Goal: Task Accomplishment & Management: Use online tool/utility

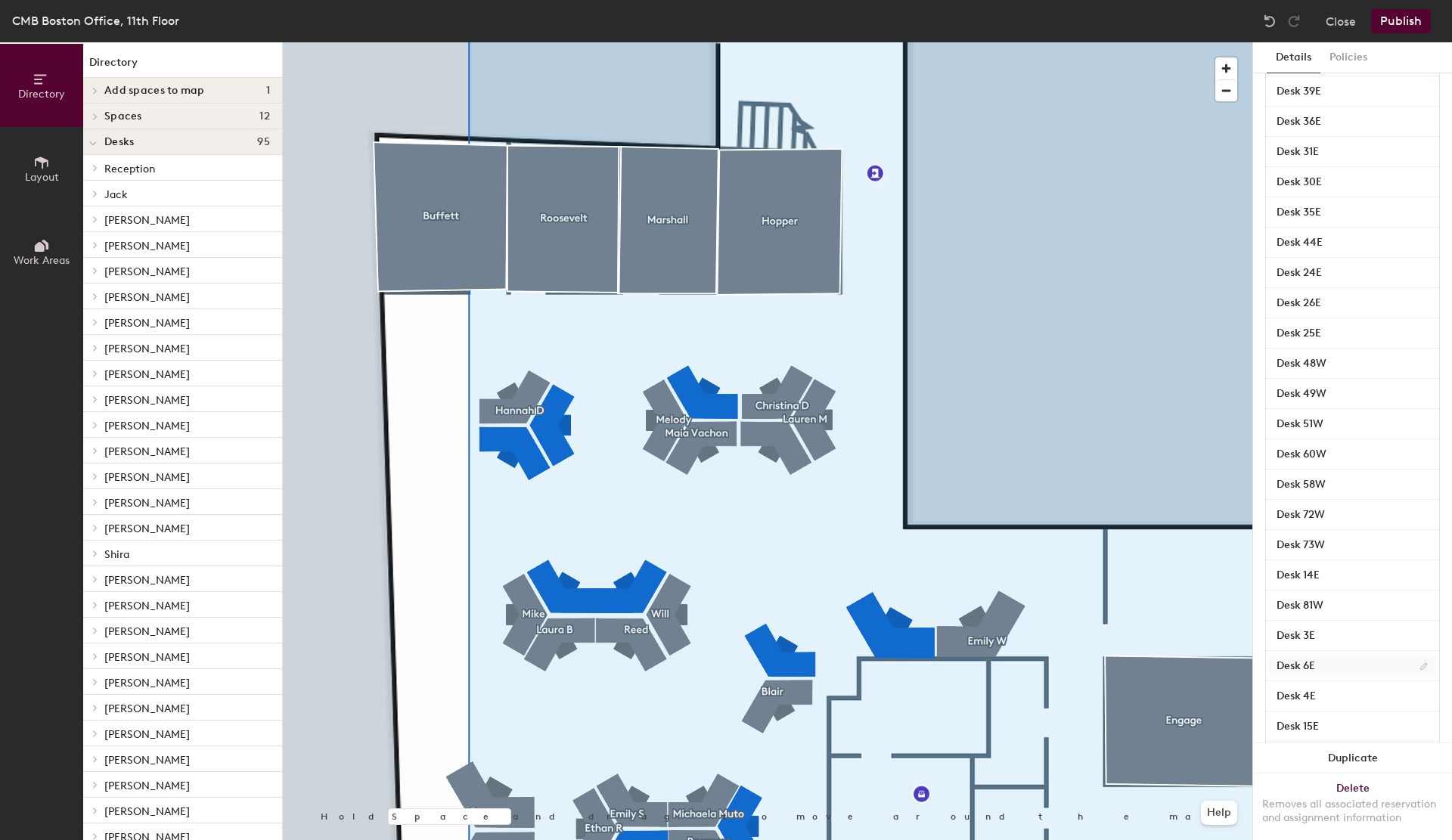
scroll to position [301, 0]
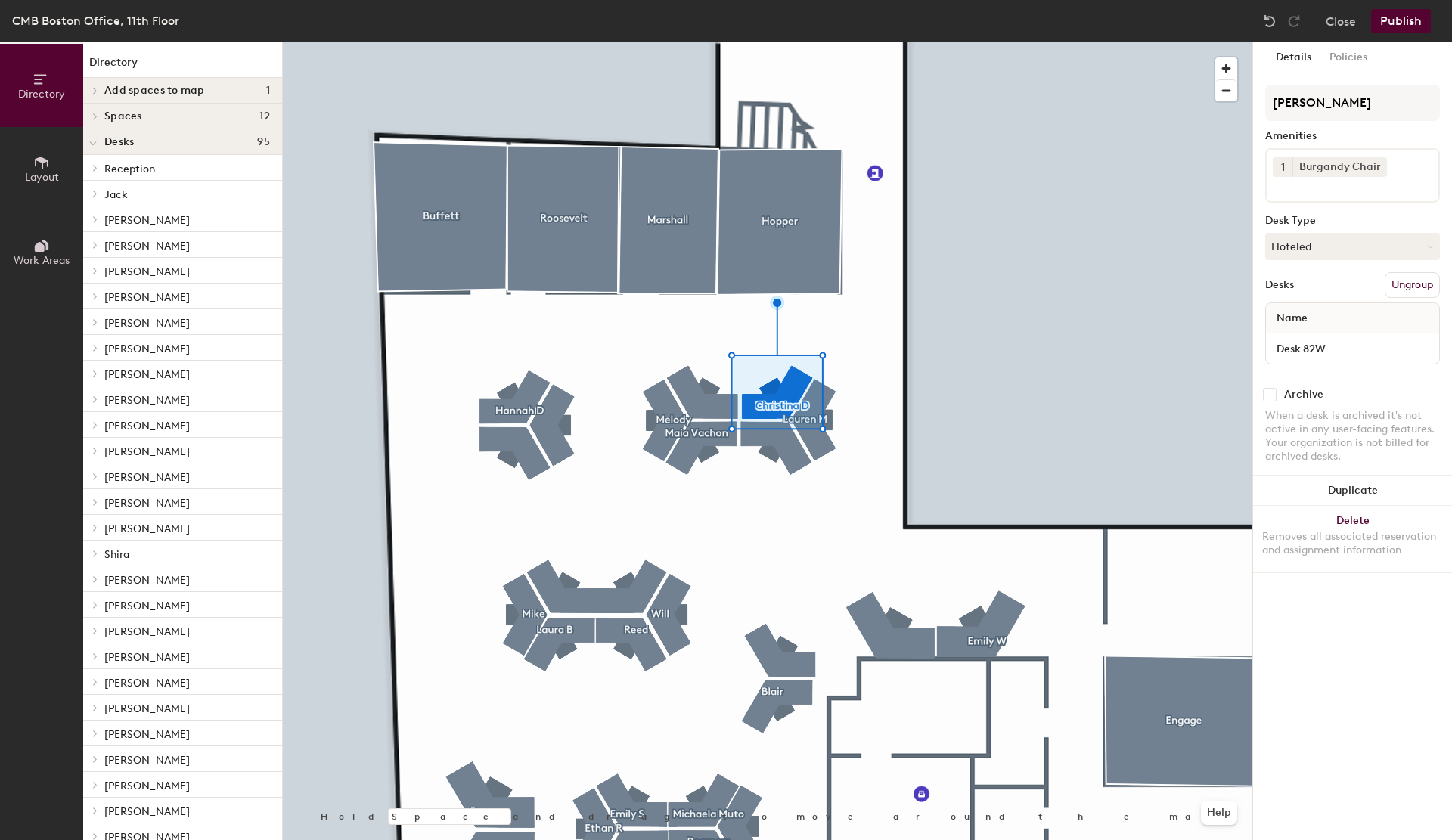
click at [681, 42] on div at bounding box center [768, 42] width 970 height 0
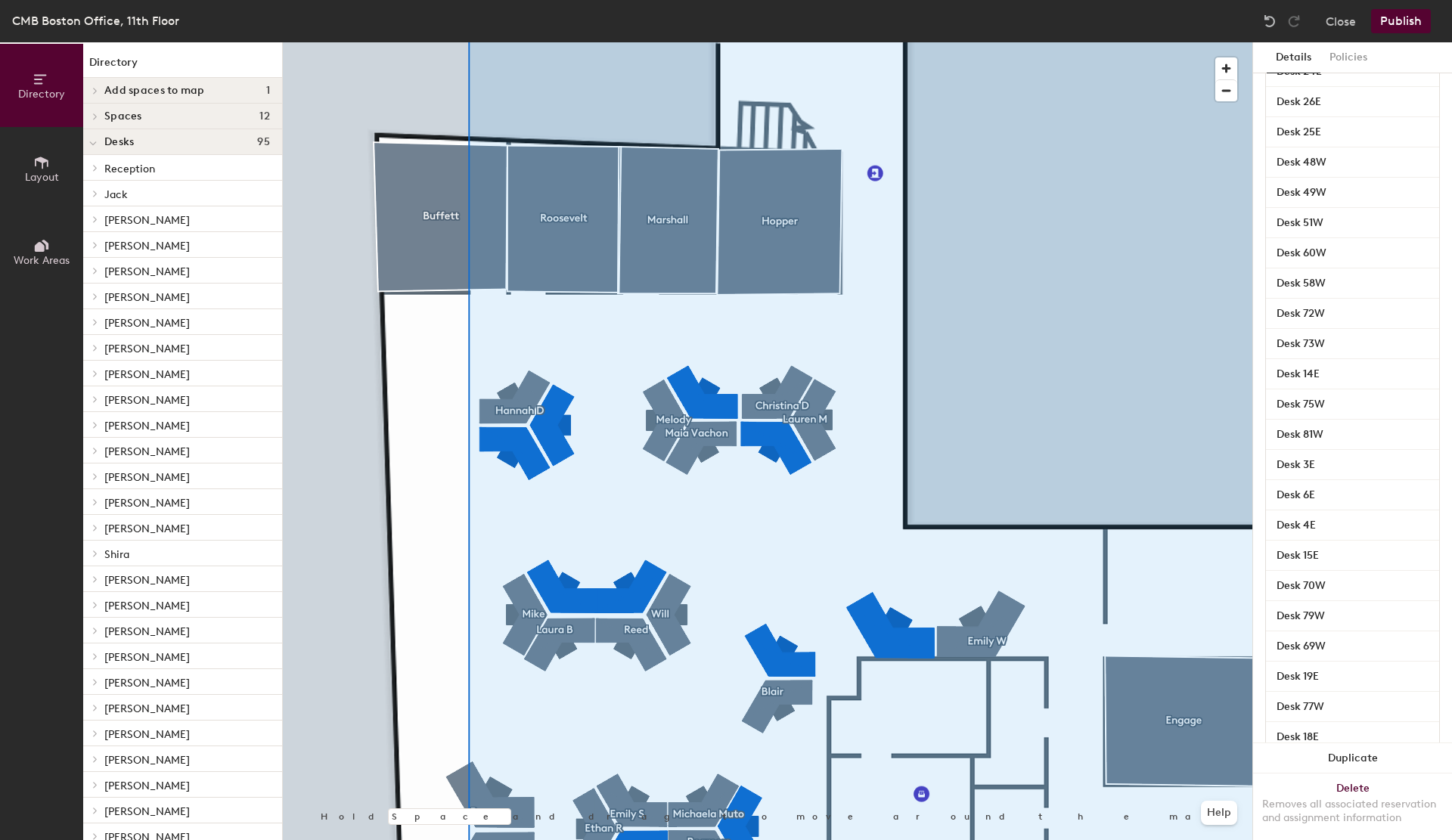
scroll to position [635, 0]
click at [1402, 16] on button "Publish" at bounding box center [1401, 21] width 60 height 24
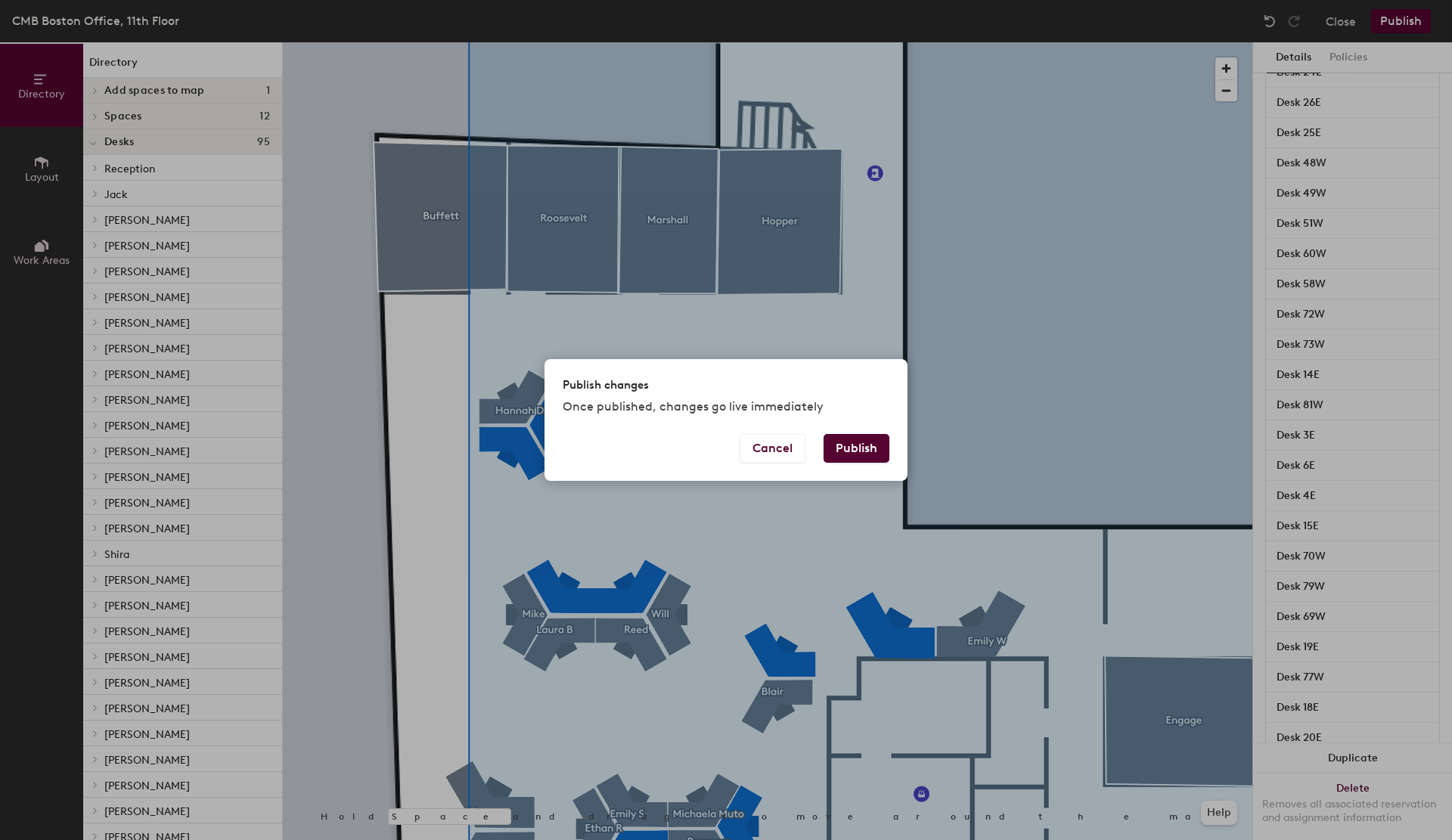
click at [847, 438] on button "Publish" at bounding box center [856, 449] width 66 height 29
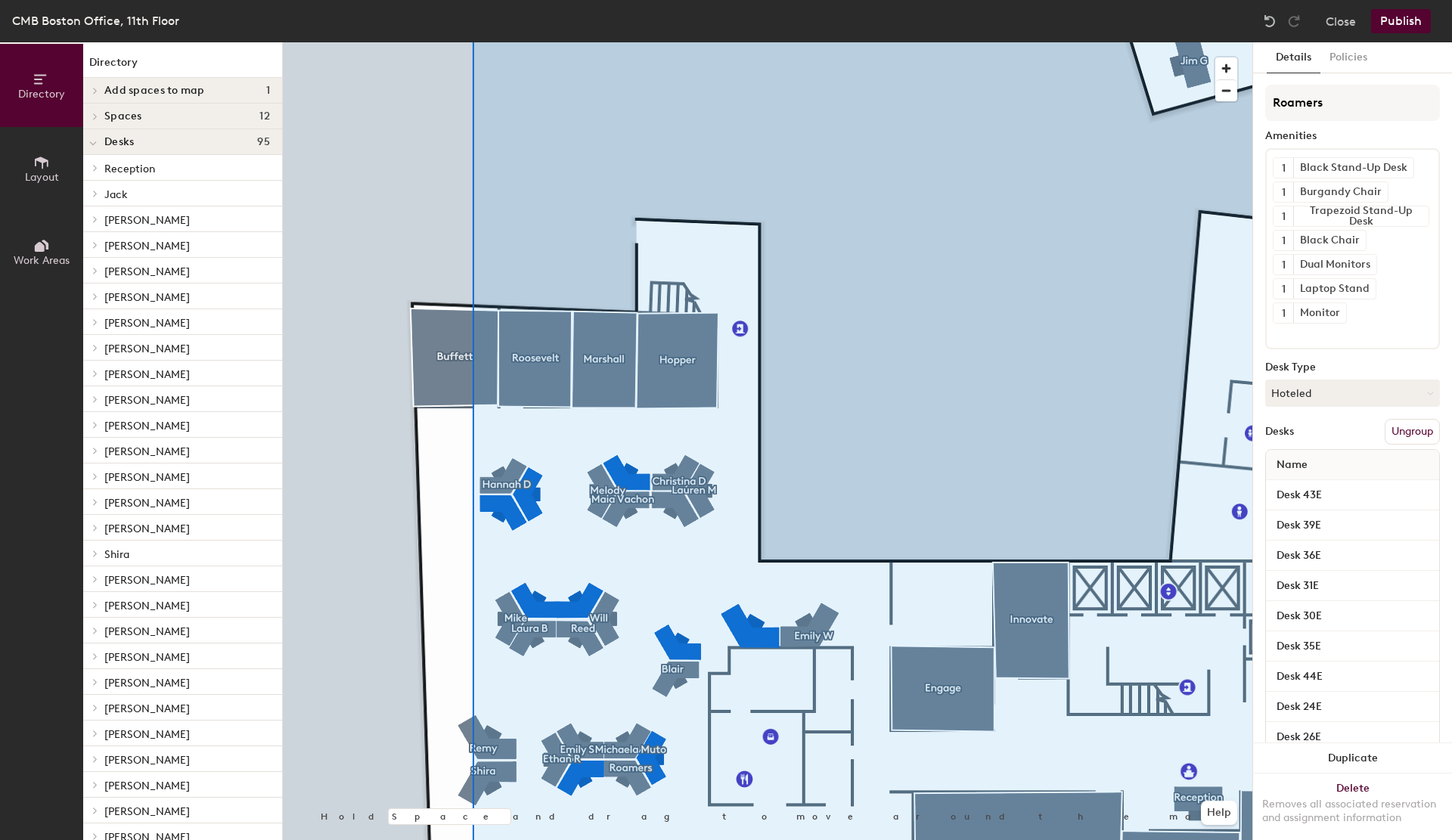
click at [1423, 23] on button "Publish" at bounding box center [1401, 21] width 60 height 24
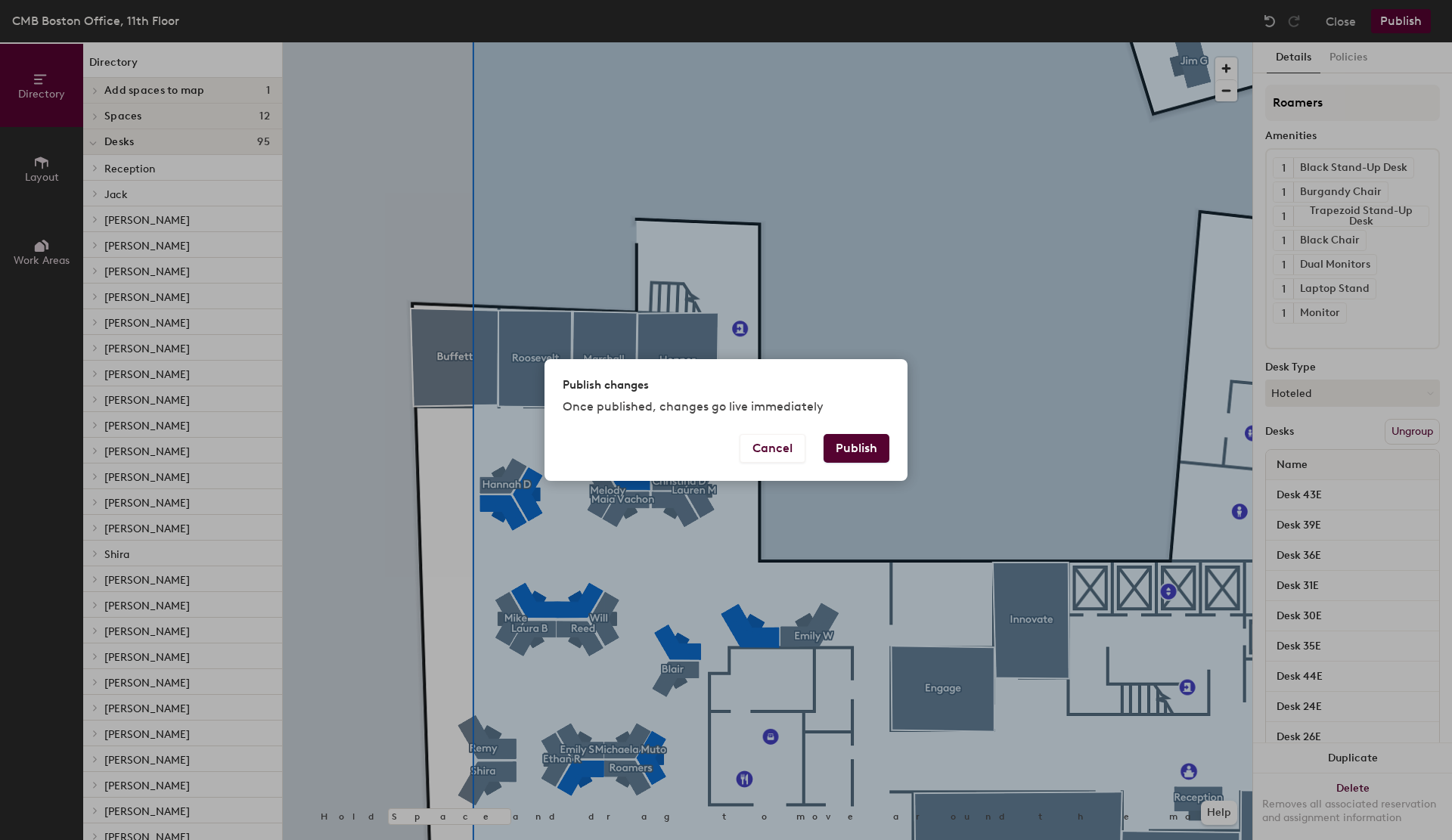
click at [849, 453] on button "Publish" at bounding box center [856, 449] width 66 height 29
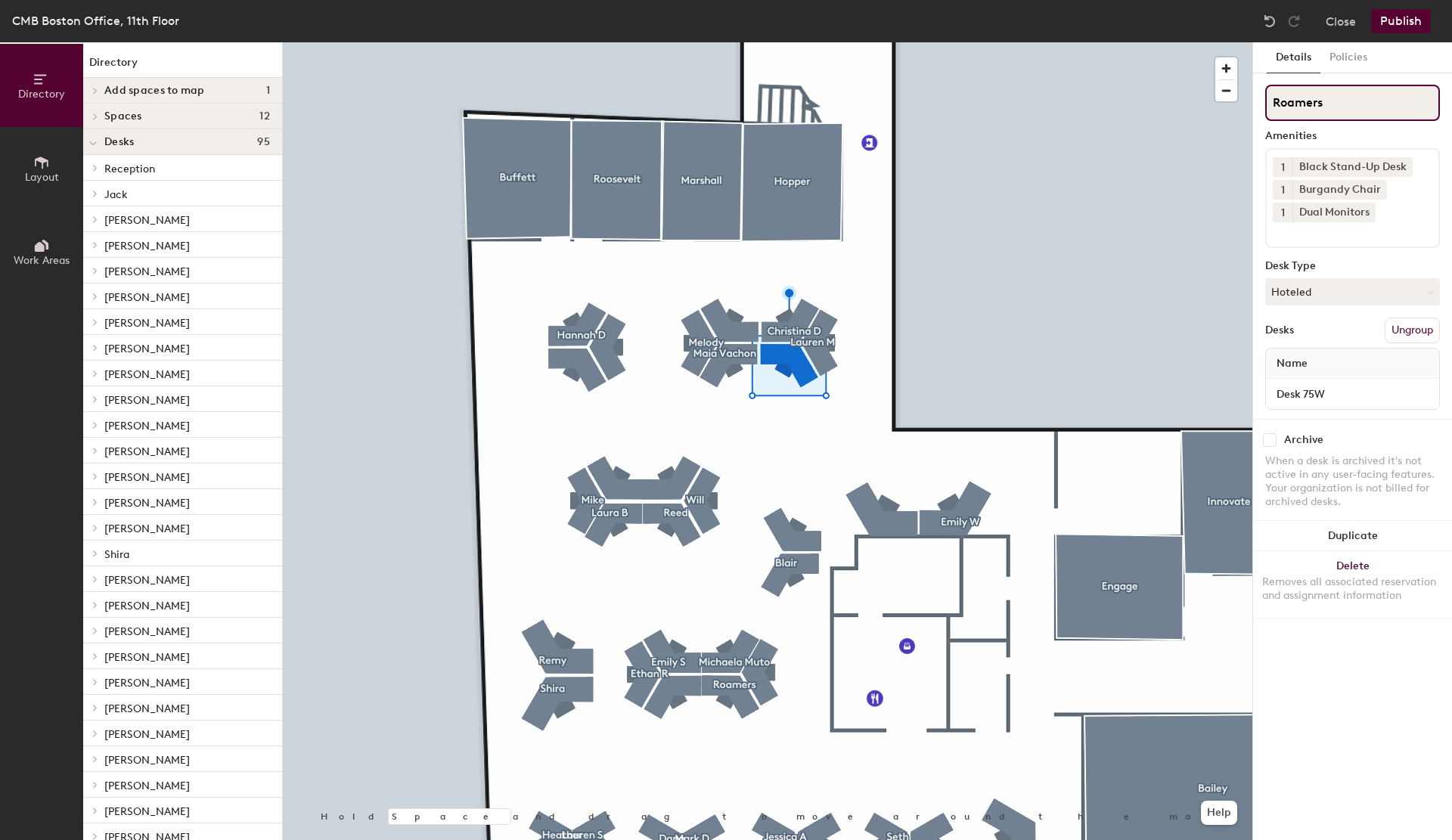
click at [1107, 105] on div "Directory Layout Work Areas Directory Add spaces to map 1 Space B Spaces 12 Ang…" at bounding box center [726, 441] width 1452 height 798
click at [1371, 101] on input "Theresa Hennessey" at bounding box center [1353, 103] width 175 height 37
type input "Theresa Hennessy"
click at [1404, 21] on button "Publish" at bounding box center [1401, 21] width 60 height 24
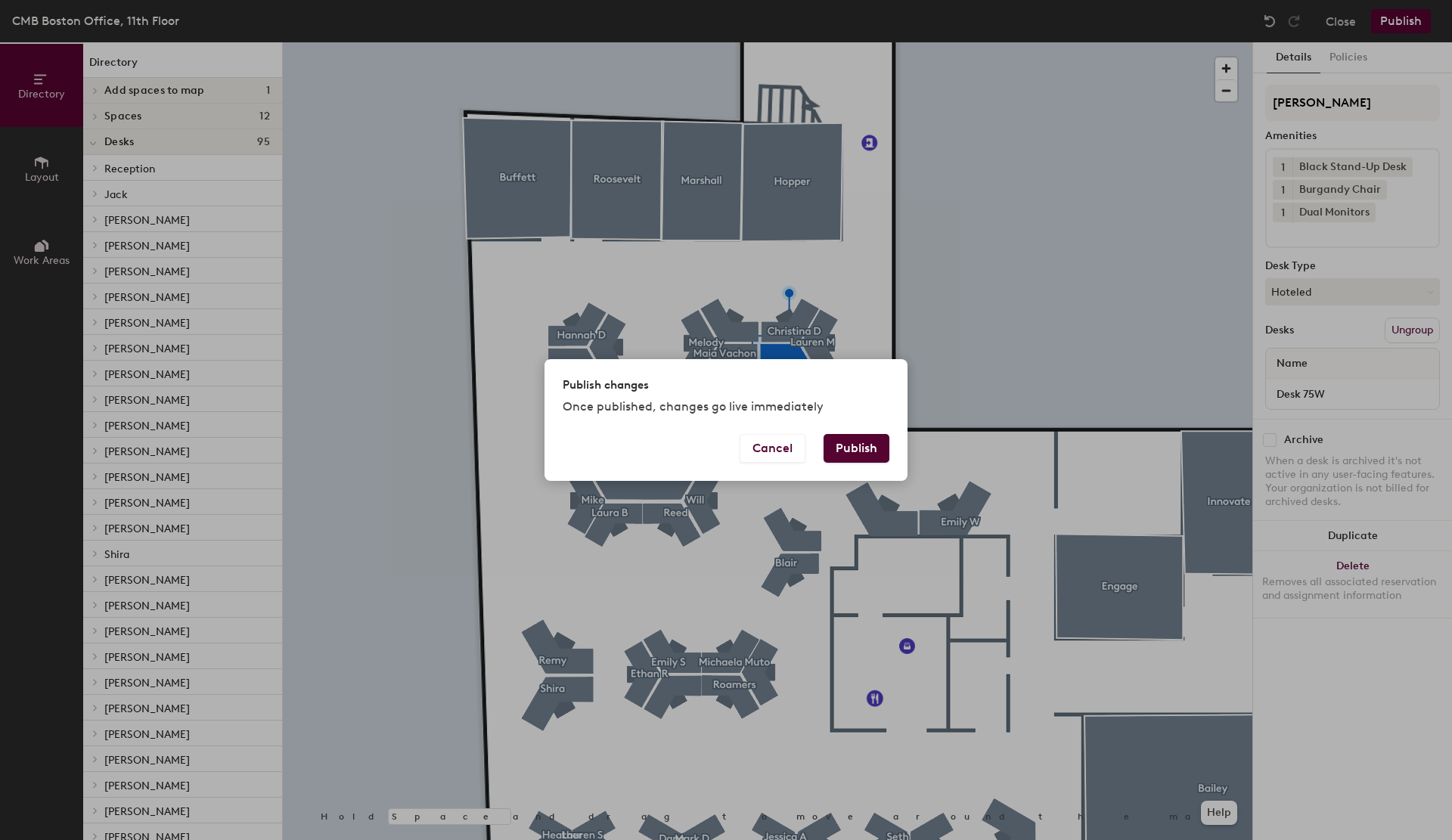
click at [852, 461] on button "Publish" at bounding box center [856, 449] width 66 height 29
